Goal: Task Accomplishment & Management: Complete application form

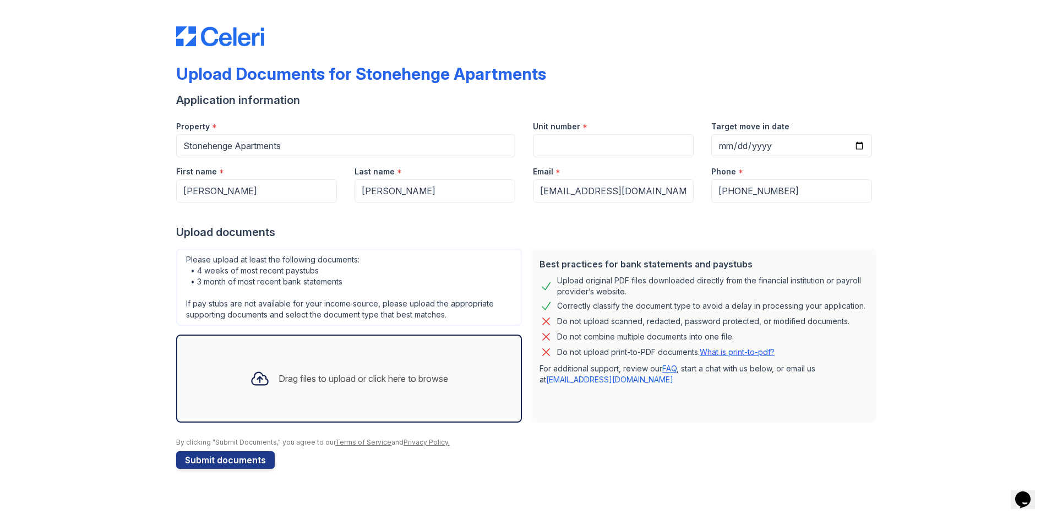
click at [291, 374] on div "Drag files to upload or click here to browse" at bounding box center [364, 378] width 170 height 13
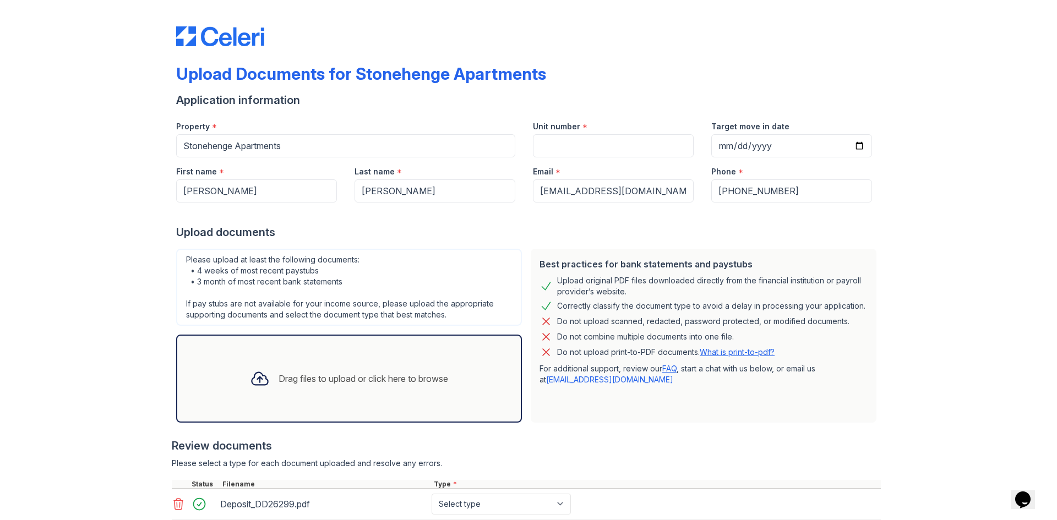
click at [264, 381] on icon at bounding box center [260, 379] width 16 height 13
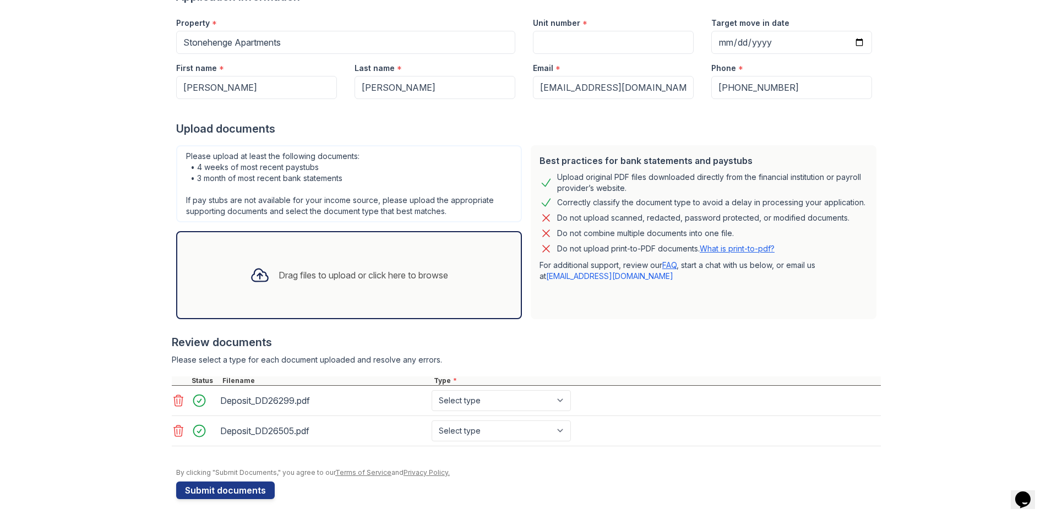
scroll to position [105, 0]
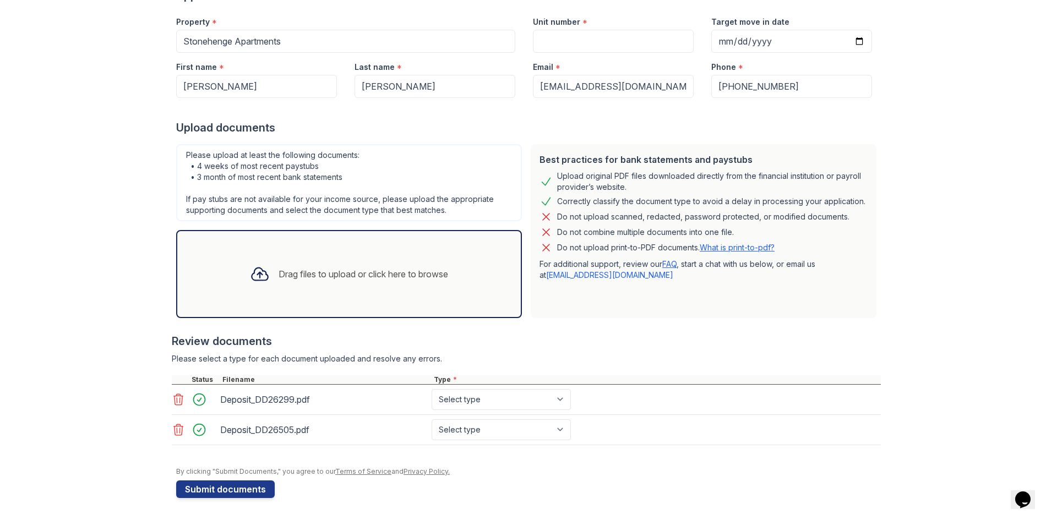
click at [350, 297] on div "Drag files to upload or click here to browse" at bounding box center [349, 274] width 346 height 88
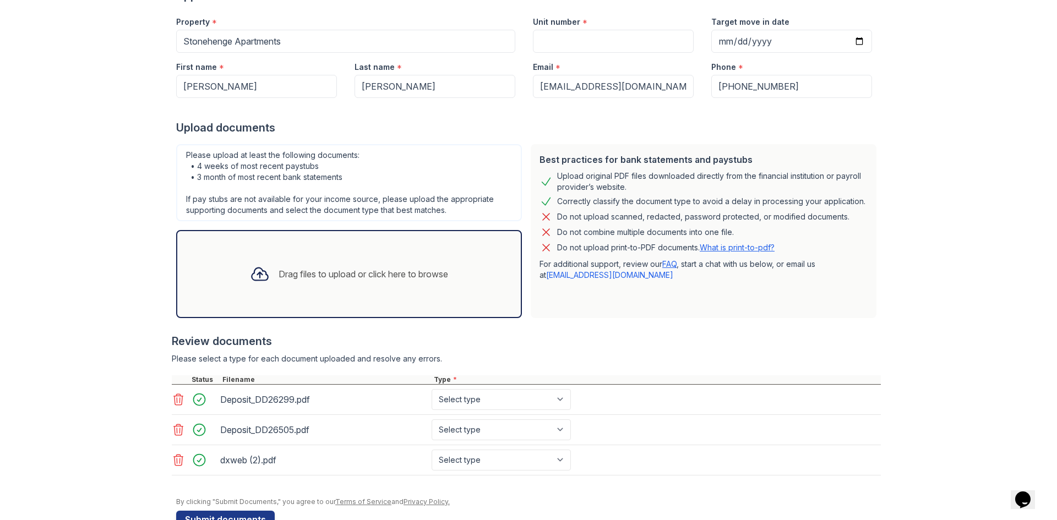
click at [346, 284] on div "Drag files to upload or click here to browse" at bounding box center [349, 273] width 216 height 37
click at [334, 287] on div "Drag files to upload or click here to browse" at bounding box center [349, 273] width 216 height 37
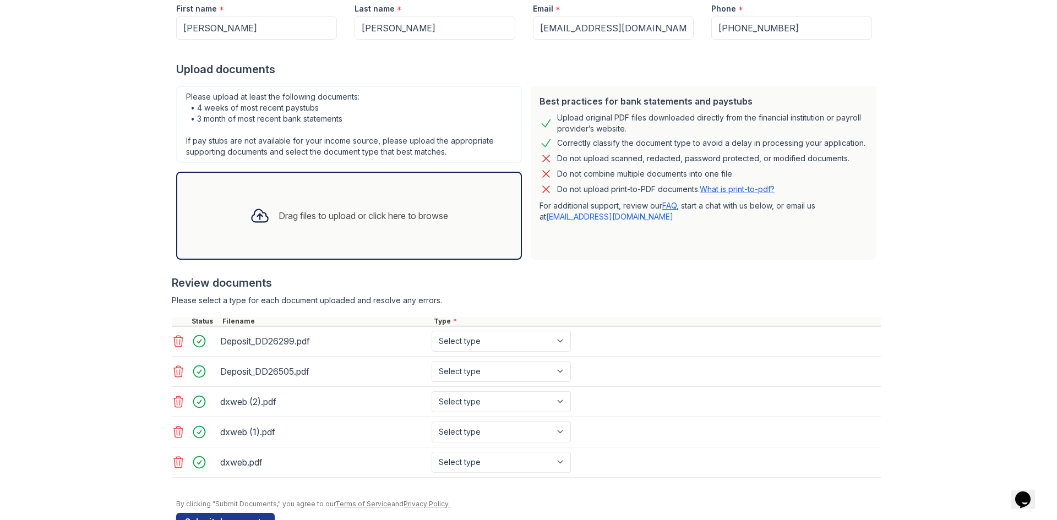
scroll to position [195, 0]
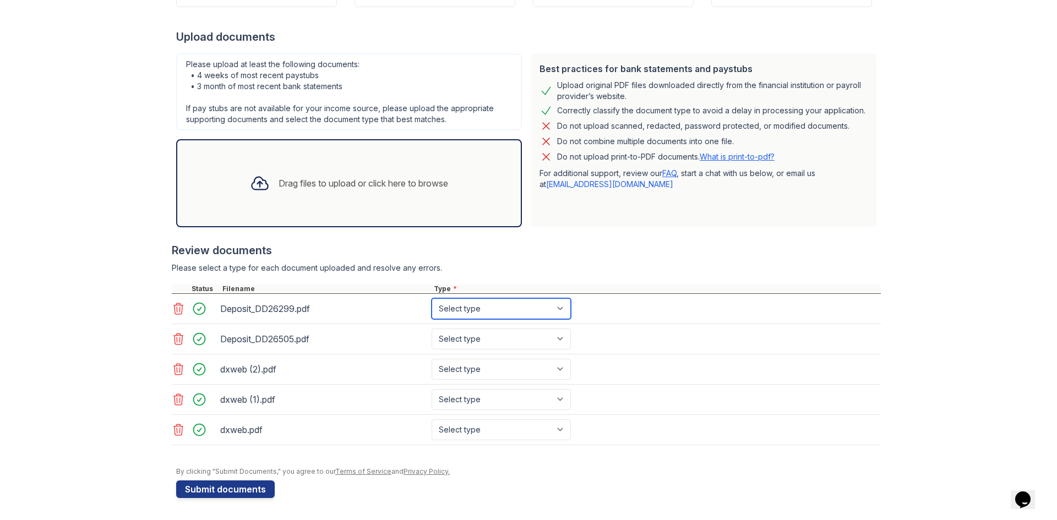
click at [466, 310] on select "Select type Paystub Bank Statement Offer Letter Tax Documents Benefit Award Let…" at bounding box center [501, 308] width 139 height 21
select select "paystub"
click at [432, 298] on select "Select type Paystub Bank Statement Offer Letter Tax Documents Benefit Award Let…" at bounding box center [501, 308] width 139 height 21
click at [463, 336] on select "Select type Paystub Bank Statement Offer Letter Tax Documents Benefit Award Let…" at bounding box center [501, 339] width 139 height 21
select select "paystub"
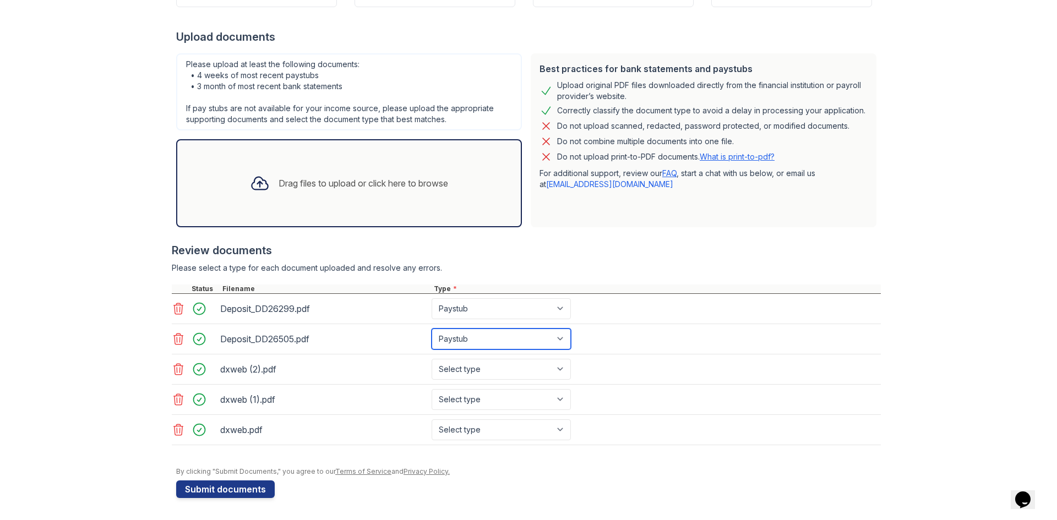
click at [432, 329] on select "Select type Paystub Bank Statement Offer Letter Tax Documents Benefit Award Let…" at bounding box center [501, 339] width 139 height 21
click at [471, 368] on select "Select type Paystub Bank Statement Offer Letter Tax Documents Benefit Award Let…" at bounding box center [501, 369] width 139 height 21
select select "bank_statement"
click at [432, 359] on select "Select type Paystub Bank Statement Offer Letter Tax Documents Benefit Award Let…" at bounding box center [501, 369] width 139 height 21
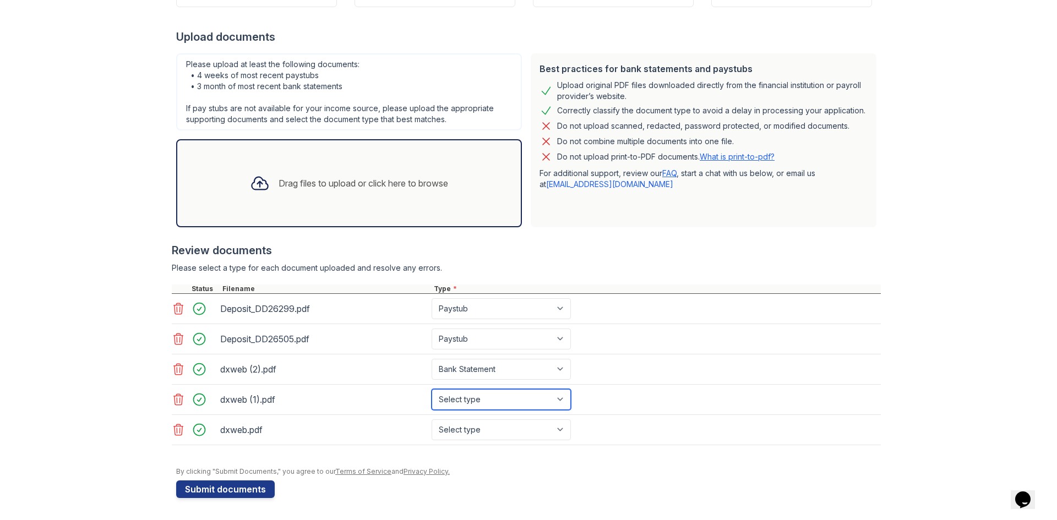
click at [471, 405] on select "Select type Paystub Bank Statement Offer Letter Tax Documents Benefit Award Let…" at bounding box center [501, 399] width 139 height 21
select select "bank_statement"
click at [432, 389] on select "Select type Paystub Bank Statement Offer Letter Tax Documents Benefit Award Let…" at bounding box center [501, 399] width 139 height 21
click at [469, 429] on select "Select type Paystub Bank Statement Offer Letter Tax Documents Benefit Award Let…" at bounding box center [501, 429] width 139 height 21
select select "bank_statement"
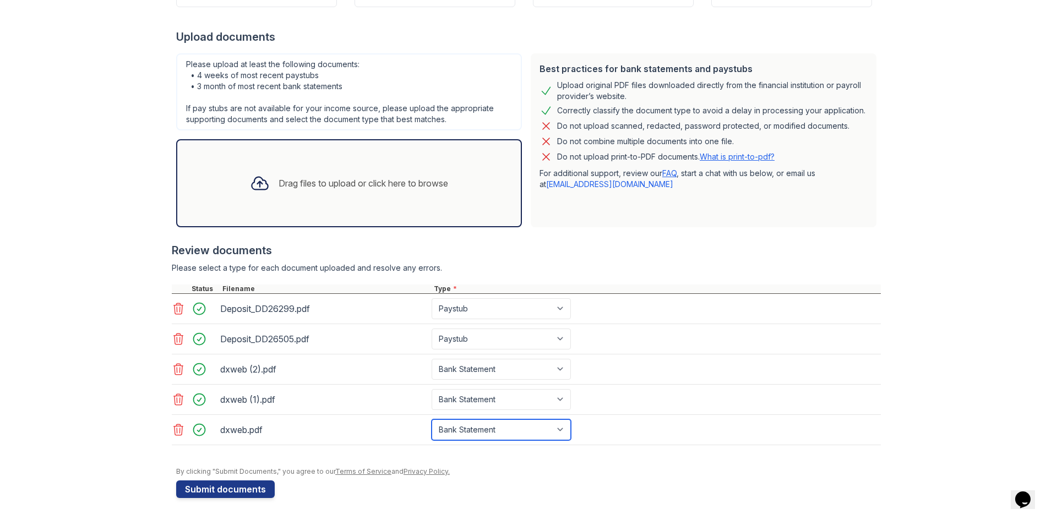
click at [432, 419] on select "Select type Paystub Bank Statement Offer Letter Tax Documents Benefit Award Let…" at bounding box center [501, 429] width 139 height 21
click at [268, 177] on div at bounding box center [260, 183] width 29 height 29
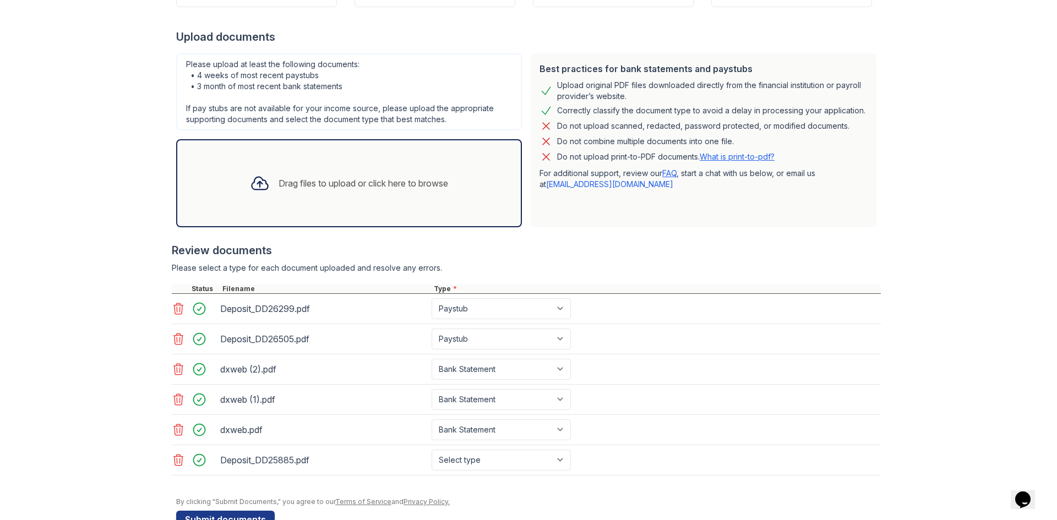
click at [391, 183] on div "Drag files to upload or click here to browse" at bounding box center [364, 183] width 170 height 13
click at [170, 491] on div "Upload Documents for Stonehenge Apartments Application information Property * S…" at bounding box center [529, 193] width 1022 height 776
click at [175, 491] on icon at bounding box center [178, 490] width 9 height 11
click at [330, 177] on div "Drag files to upload or click here to browse" at bounding box center [364, 183] width 170 height 13
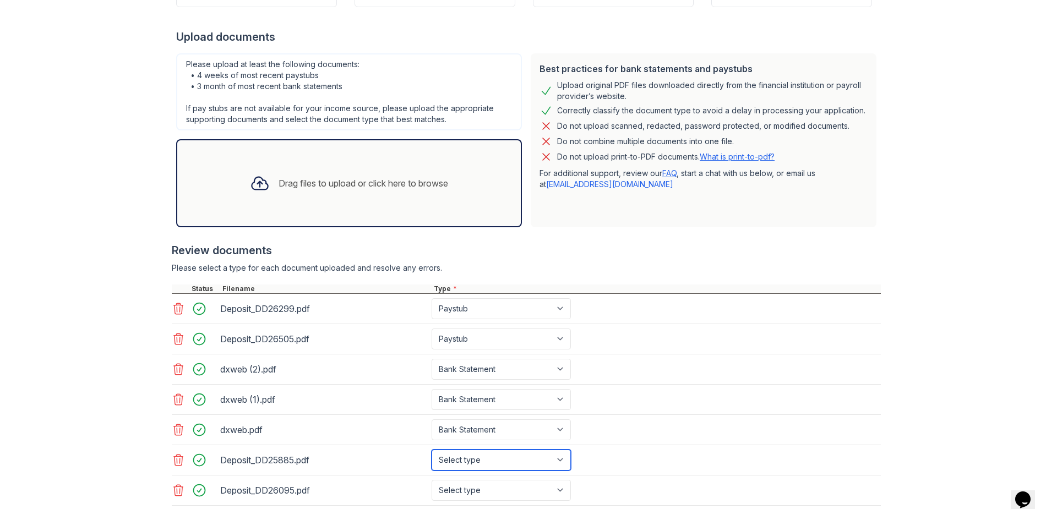
click at [473, 455] on select "Select type Paystub Bank Statement Offer Letter Tax Documents Benefit Award Let…" at bounding box center [501, 460] width 139 height 21
select select "paystub"
click at [432, 450] on select "Select type Paystub Bank Statement Offer Letter Tax Documents Benefit Award Let…" at bounding box center [501, 460] width 139 height 21
click at [448, 490] on select "Select type Paystub Bank Statement Offer Letter Tax Documents Benefit Award Let…" at bounding box center [501, 490] width 139 height 21
select select "paystub"
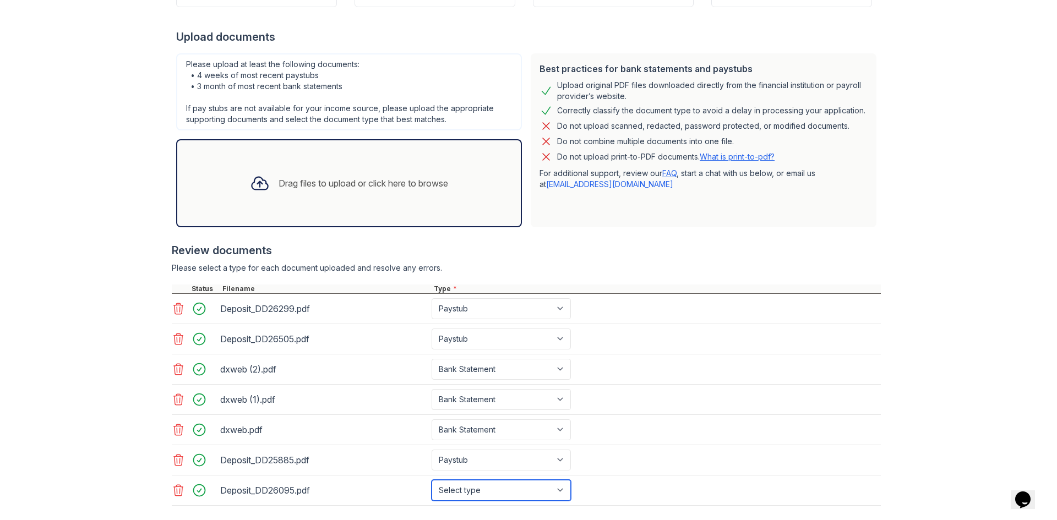
click at [432, 480] on select "Select type Paystub Bank Statement Offer Letter Tax Documents Benefit Award Let…" at bounding box center [501, 490] width 139 height 21
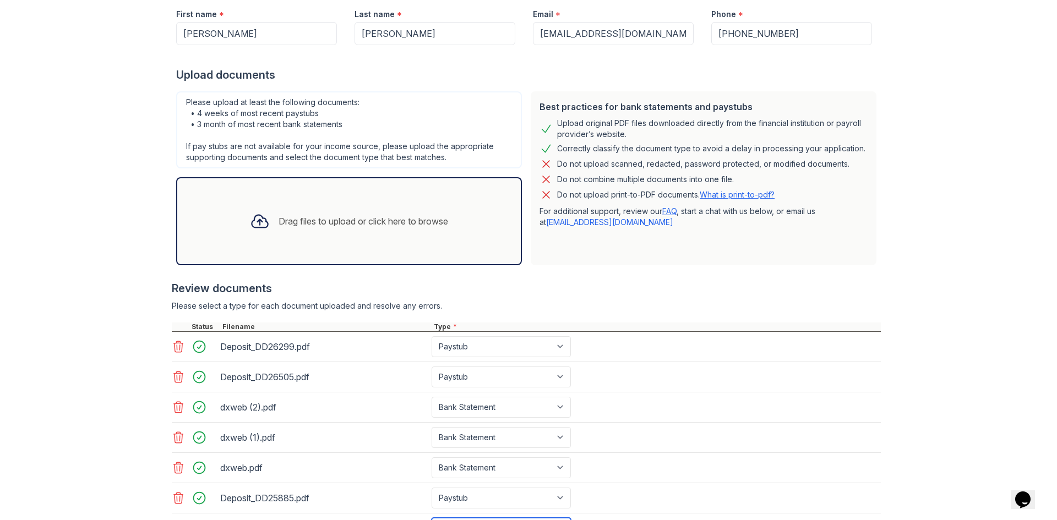
scroll to position [256, 0]
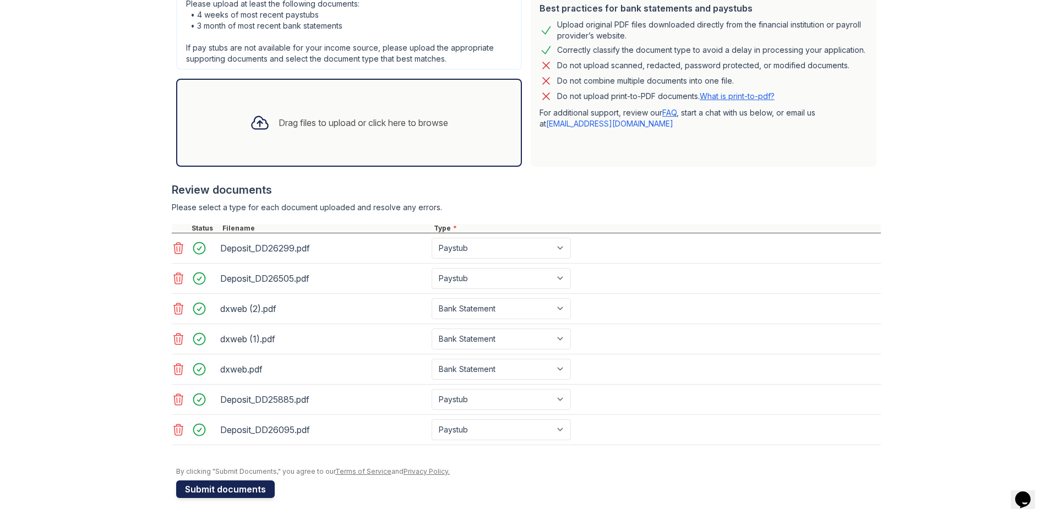
click at [249, 488] on button "Submit documents" at bounding box center [225, 490] width 99 height 18
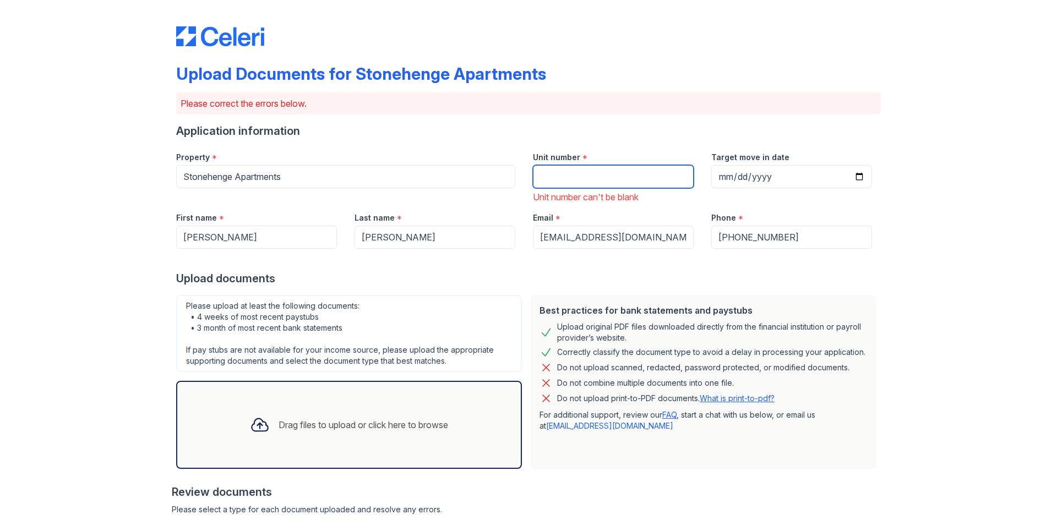
click at [553, 169] on input "Unit number" at bounding box center [613, 176] width 161 height 23
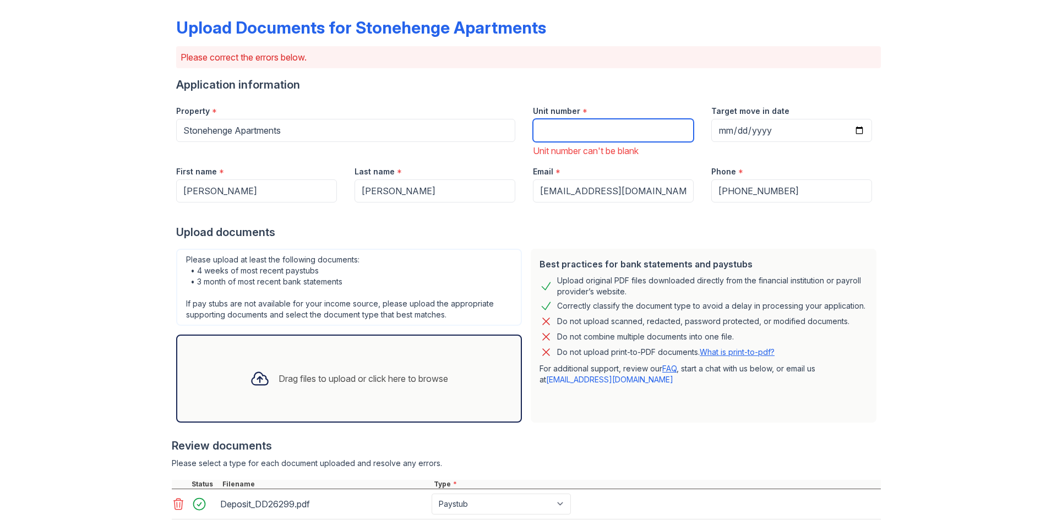
scroll to position [0, 0]
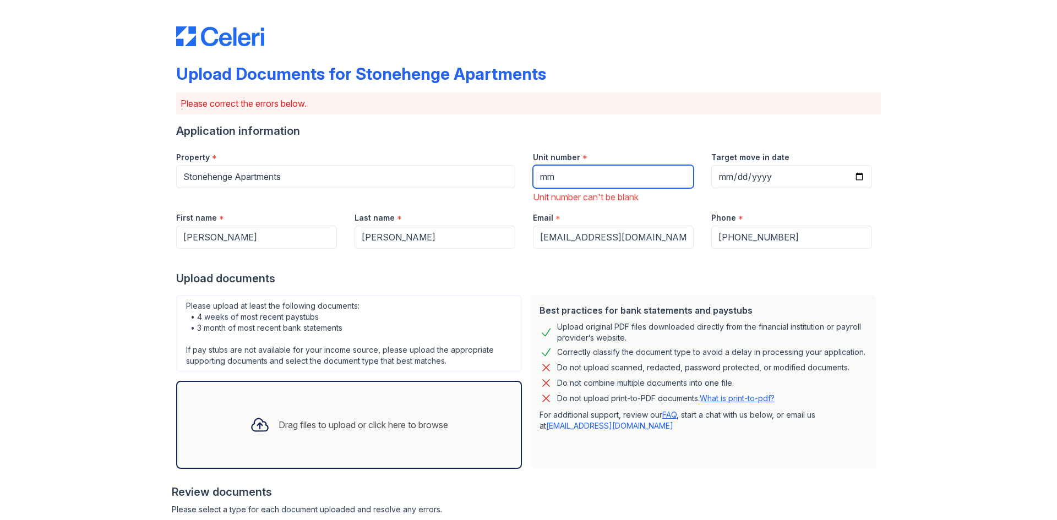
type input "m"
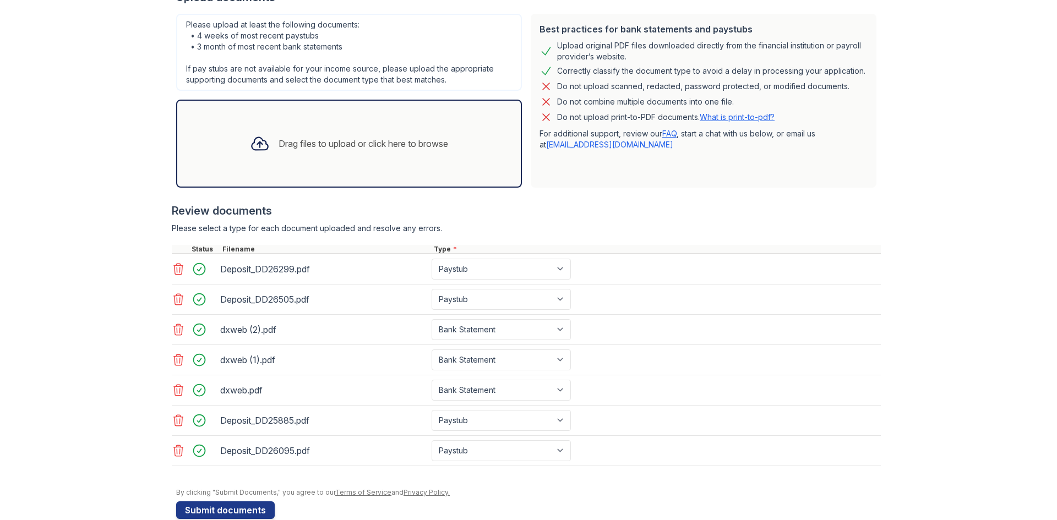
scroll to position [302, 0]
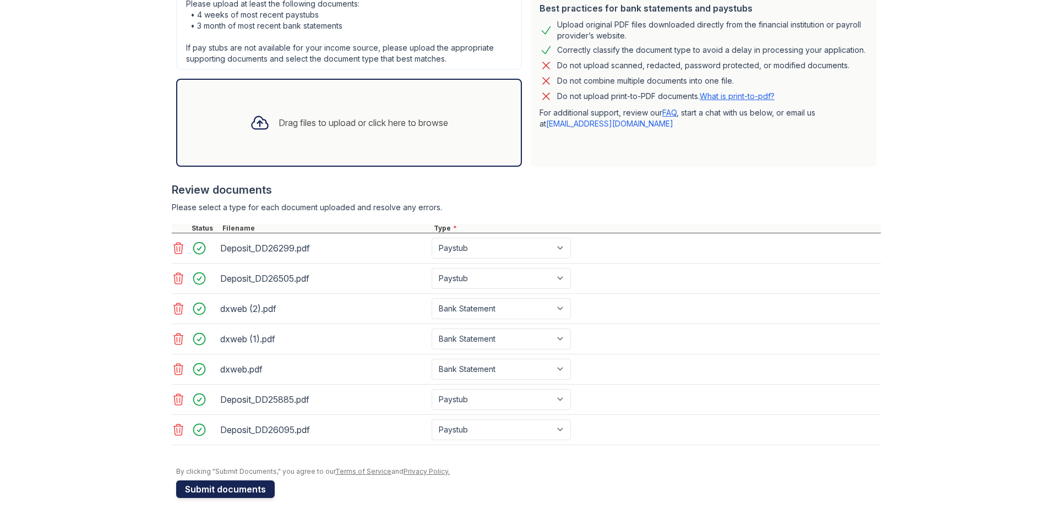
type input "1 bed 1 bath"
click at [256, 490] on button "Submit documents" at bounding box center [225, 490] width 99 height 18
